Goal: Use online tool/utility: Use online tool/utility

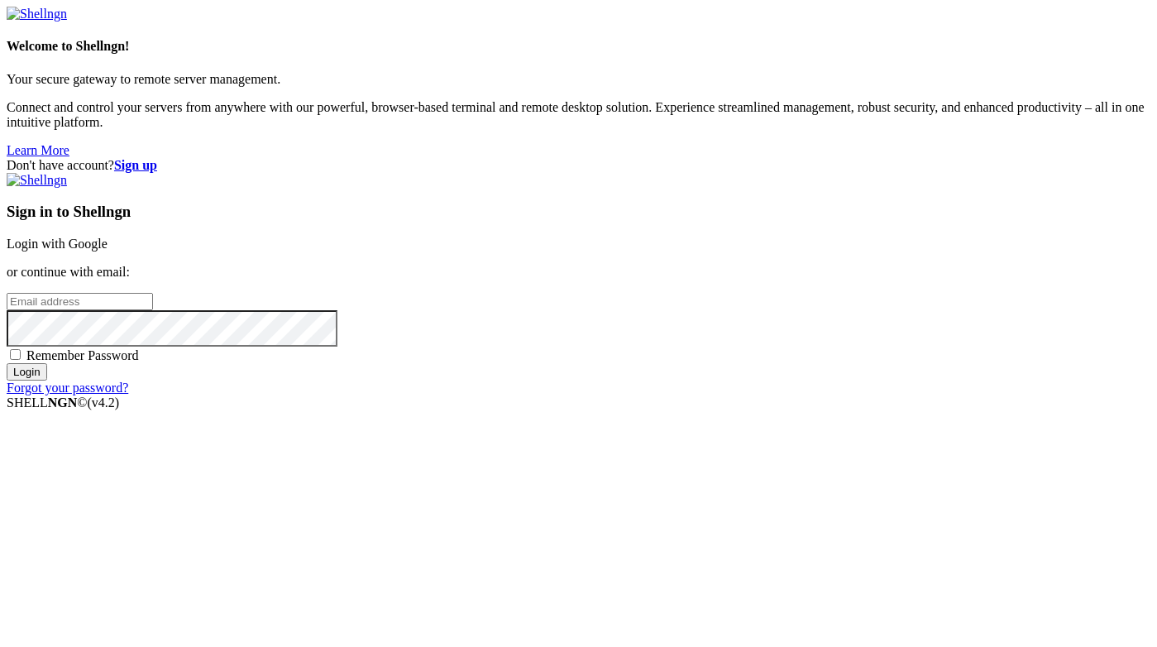
click at [107, 236] on link "Login with Google" at bounding box center [57, 243] width 101 height 14
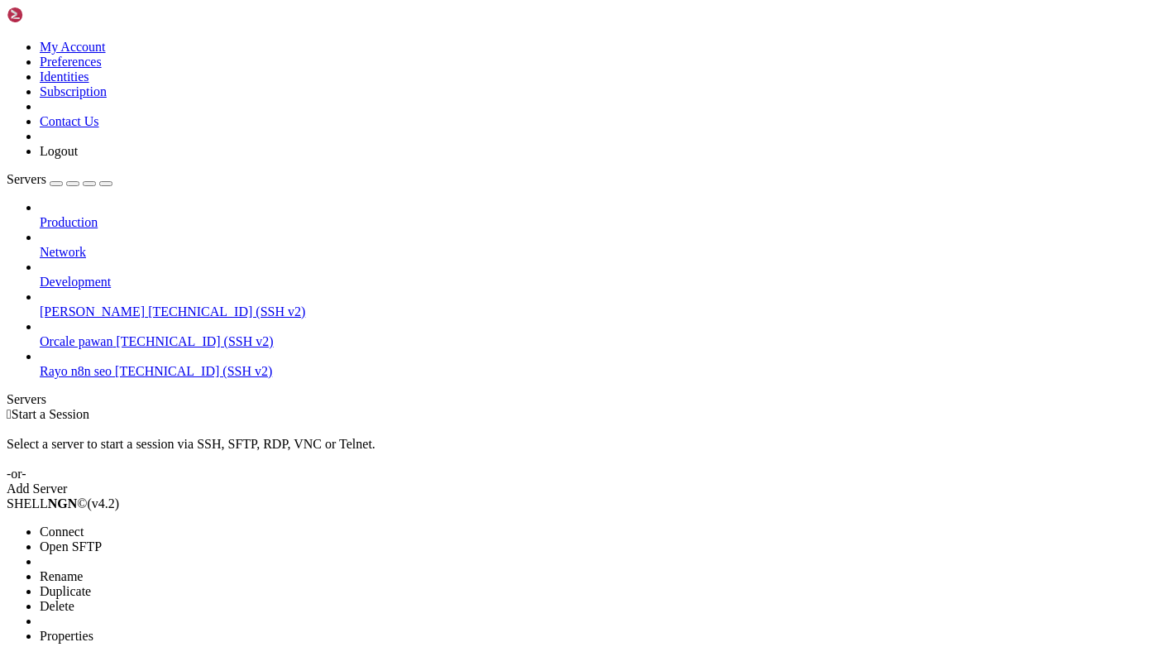
click at [174, 524] on li "Connect" at bounding box center [115, 531] width 150 height 15
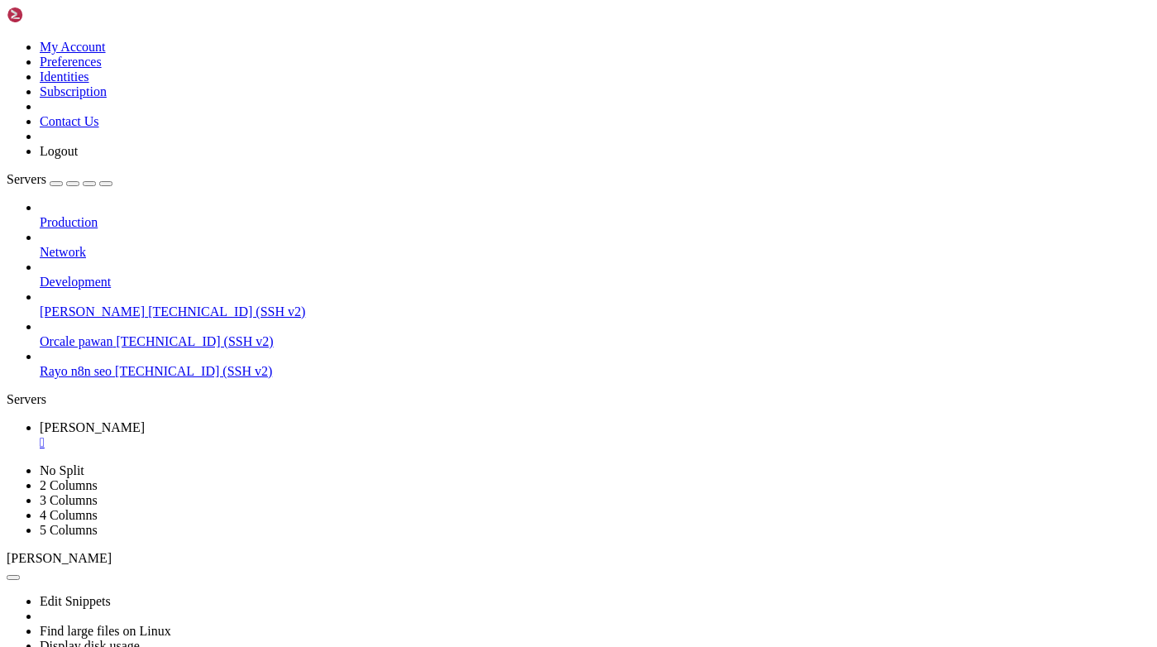
scroll to position [454, 0]
copy div "ubuntu@dev-rayo : ~/Rayo-backend $ sudo lsof -i :8000 COMMAND PID USER FD TYPE …"
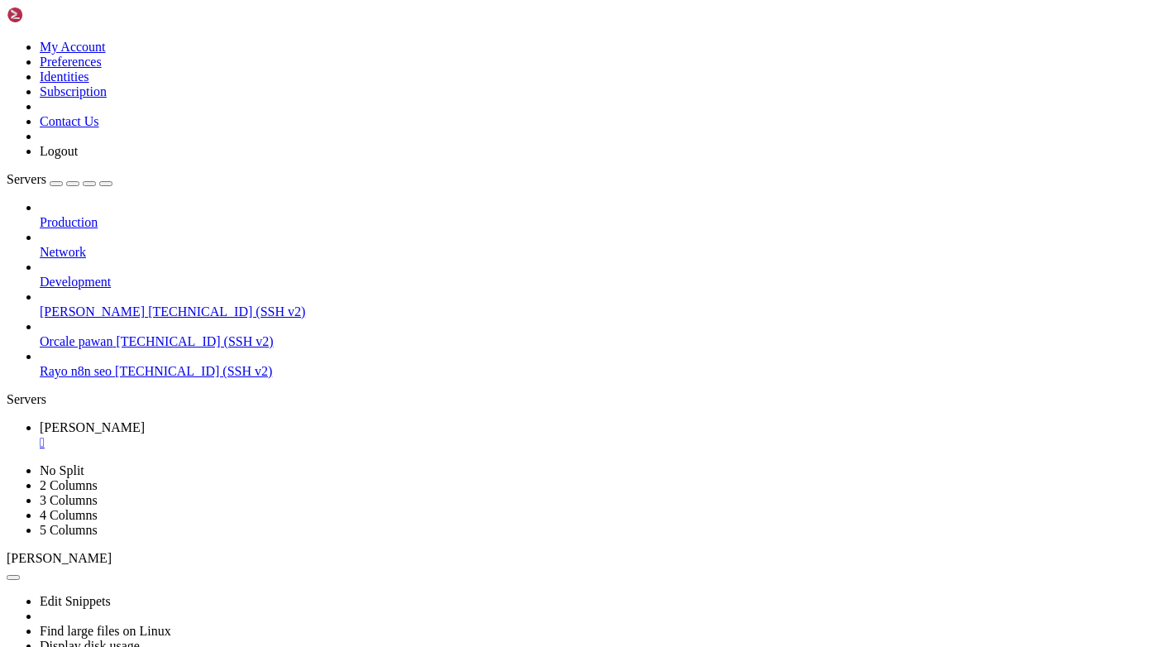
drag, startPoint x: 16, startPoint y: 1130, endPoint x: 601, endPoint y: 1220, distance: 592.3
